Goal: Communication & Community: Answer question/provide support

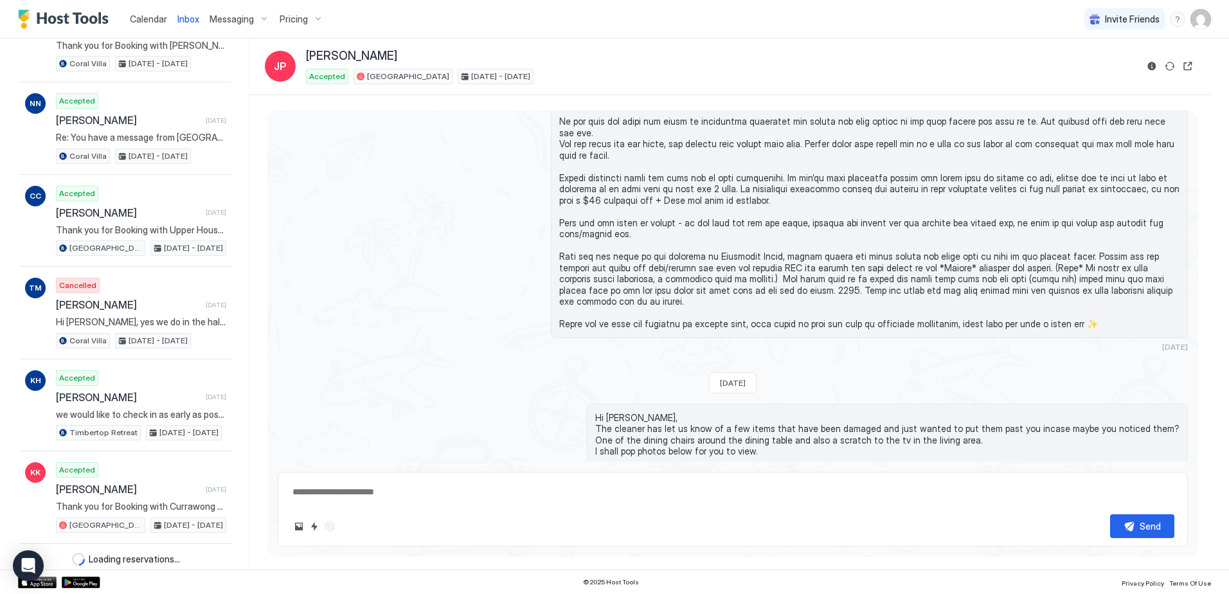
scroll to position [910, 0]
type textarea "*"
click at [149, 26] on div "Calendar" at bounding box center [149, 19] width 48 height 24
click at [150, 20] on span "Calendar" at bounding box center [148, 18] width 37 height 11
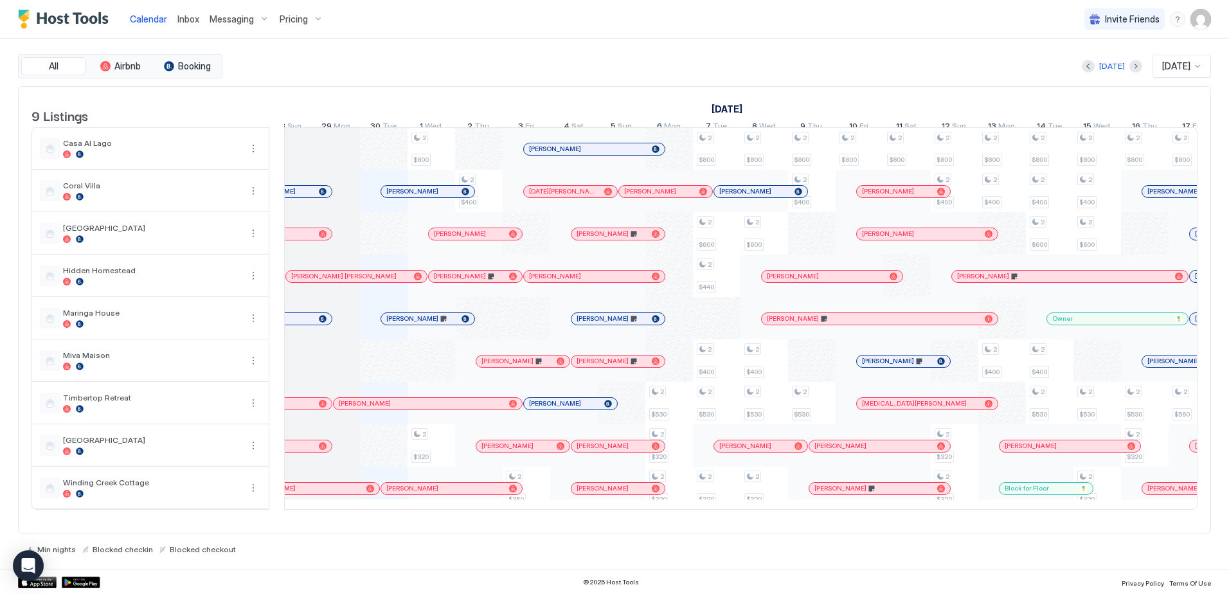
scroll to position [0, 622]
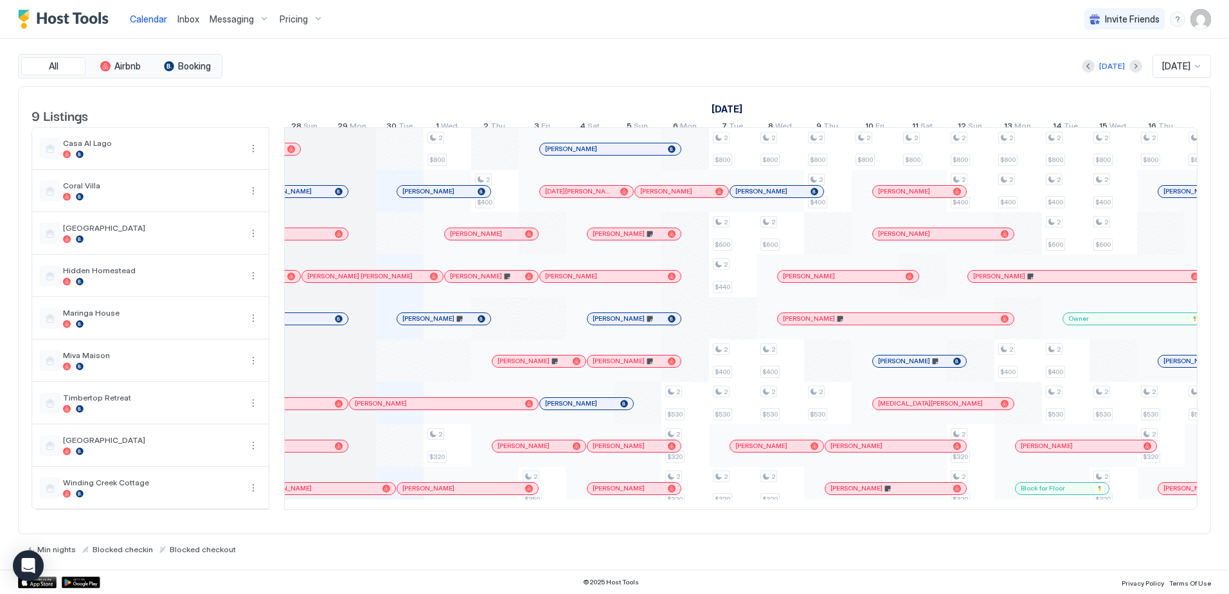
click at [193, 27] on div "Inbox" at bounding box center [188, 19] width 32 height 24
click at [189, 22] on span "Inbox" at bounding box center [188, 18] width 22 height 11
